Goal: Task Accomplishment & Management: Complete application form

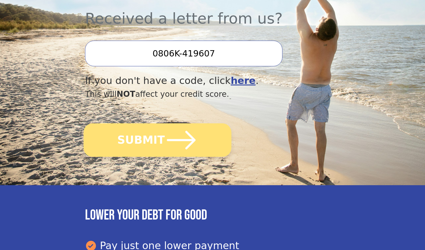
scroll to position [233, 0]
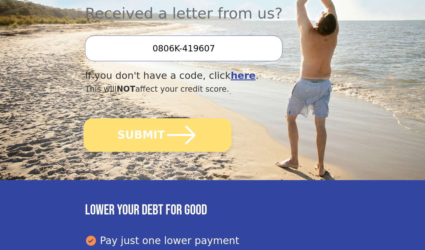
click at [187, 134] on icon "submit" at bounding box center [181, 134] width 29 height 18
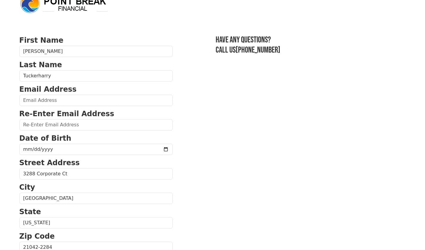
scroll to position [17, 0]
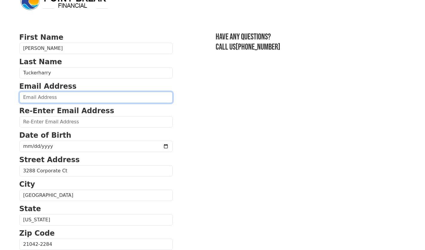
click at [66, 98] on input "email" at bounding box center [95, 97] width 153 height 11
type input "djtucker@myyahoo.com"
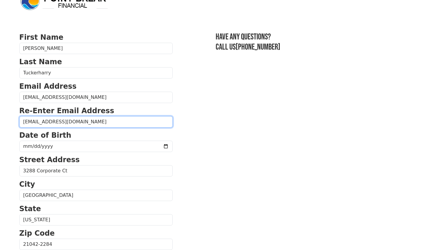
type input "djtucker@myyahoo.com"
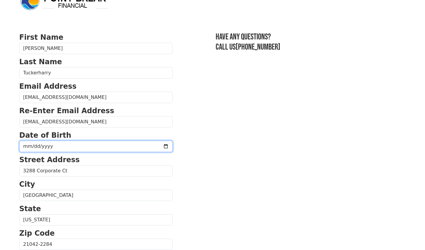
click at [52, 147] on input "date" at bounding box center [95, 145] width 153 height 11
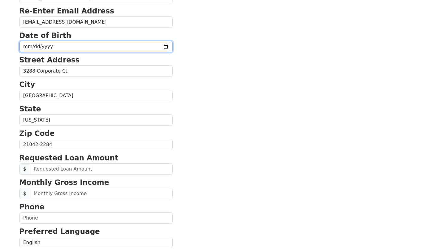
scroll to position [118, 0]
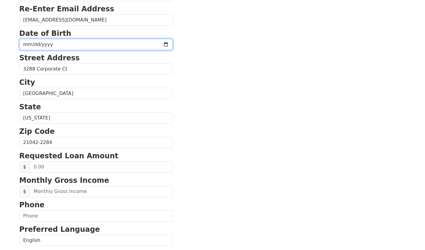
type input "12/28/1993"
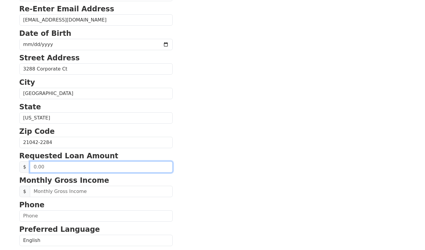
click at [70, 165] on input "text" at bounding box center [101, 166] width 143 height 11
type input "50,000.00"
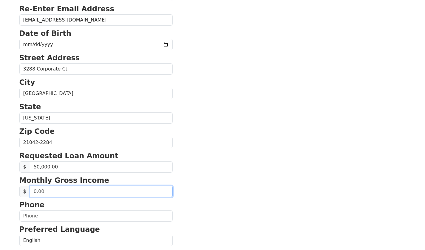
click at [75, 192] on input "text" at bounding box center [101, 190] width 143 height 11
type input "5,000.00"
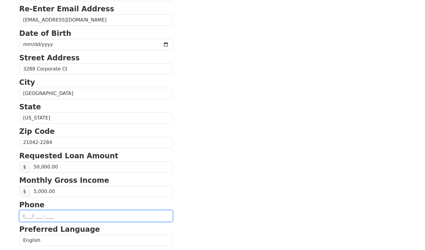
click at [55, 213] on input "text" at bounding box center [95, 215] width 153 height 11
type input "(443) 851-3479"
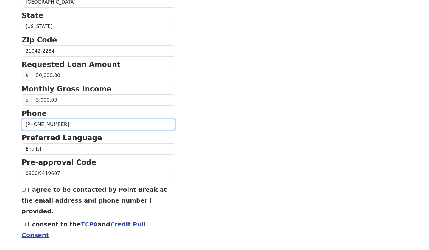
scroll to position [214, 0]
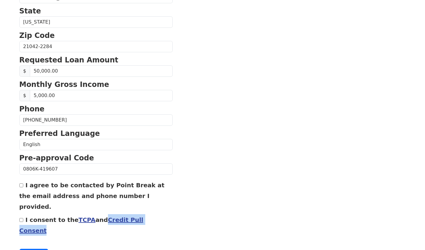
click at [125, 216] on link "Credit Pull Consent" at bounding box center [81, 225] width 124 height 18
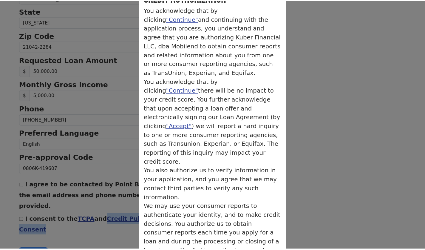
scroll to position [44, 0]
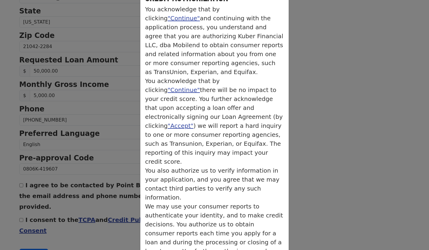
click at [76, 224] on div "× Credit Authorization Credit Authorization You acknowledge that by clicking "C…" at bounding box center [214, 125] width 429 height 250
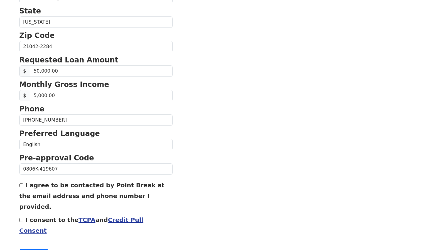
click at [23, 183] on input "I agree to be contacted by Point Break at the email address and phone number I …" at bounding box center [21, 185] width 4 height 4
click at [81, 216] on link "TCPA" at bounding box center [86, 219] width 17 height 7
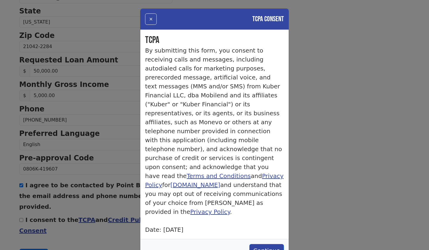
click at [24, 176] on div "× TCPA Consent TCPA By submitting this form, you consent to receiving calls and…" at bounding box center [214, 125] width 429 height 250
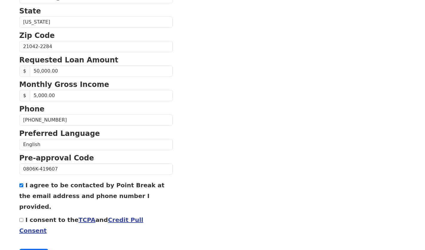
click at [24, 179] on div "I agree to be contacted by Point Break at the email address and phone number I …" at bounding box center [95, 195] width 153 height 32
click at [22, 183] on input "I agree to be contacted by Point Break at the email address and phone number I …" at bounding box center [21, 185] width 4 height 4
checkbox input "true"
click at [23, 214] on div "I consent to the TCPA and Credit Pull Consent" at bounding box center [95, 224] width 153 height 21
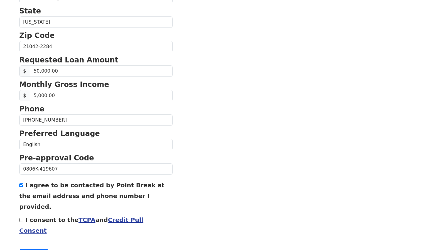
click at [21, 218] on input "I consent to the TCPA and Credit Pull Consent" at bounding box center [21, 220] width 4 height 4
checkbox input "true"
click at [34, 248] on button "Continue" at bounding box center [33, 253] width 29 height 11
click at [22, 183] on input "I agree to be contacted by Point Break at the email address and phone number I …" at bounding box center [21, 185] width 4 height 4
checkbox input "false"
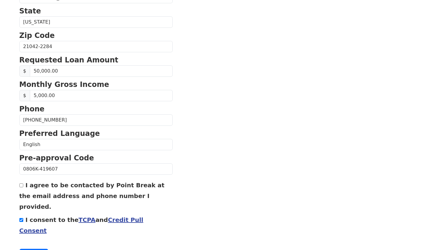
click at [22, 218] on input "I consent to the TCPA and Credit Pull Consent" at bounding box center [21, 220] width 4 height 4
checkbox input "false"
click at [31, 248] on button "Continue" at bounding box center [33, 253] width 29 height 11
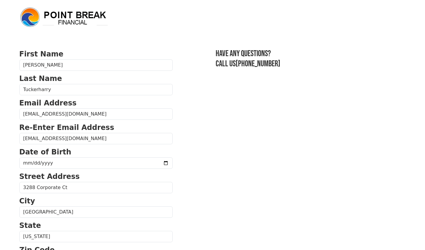
scroll to position [0, 0]
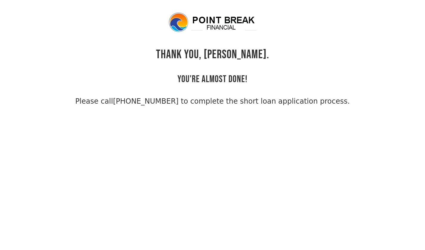
scroll to position [1, 0]
